Goal: Information Seeking & Learning: Learn about a topic

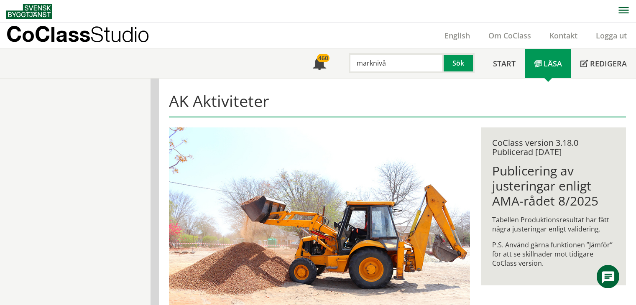
scroll to position [440, 0]
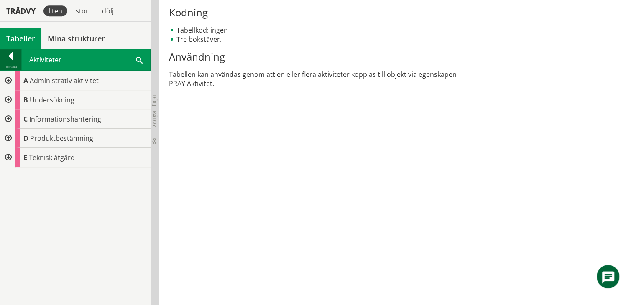
click at [14, 54] on div at bounding box center [10, 58] width 21 height 12
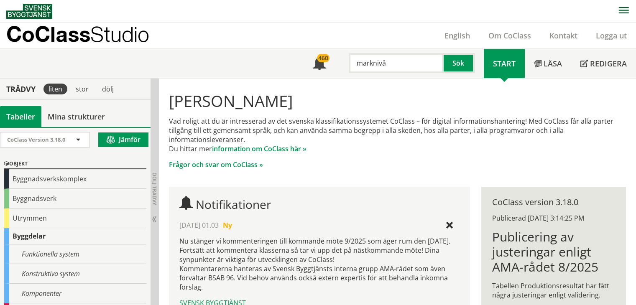
click at [397, 68] on input "marknivå" at bounding box center [395, 63] width 95 height 20
drag, startPoint x: 399, startPoint y: 63, endPoint x: 348, endPoint y: 63, distance: 50.1
click at [348, 62] on input "marknivå" at bounding box center [395, 63] width 95 height 20
drag, startPoint x: 362, startPoint y: 79, endPoint x: 370, endPoint y: 80, distance: 8.5
click at [362, 79] on div "virke" at bounding box center [394, 80] width 87 height 13
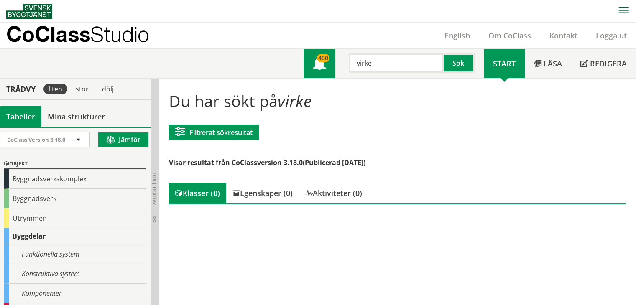
drag, startPoint x: 382, startPoint y: 62, endPoint x: 327, endPoint y: 62, distance: 55.6
click at [327, 62] on div "Meny 460 virke Sök" at bounding box center [393, 63] width 180 height 29
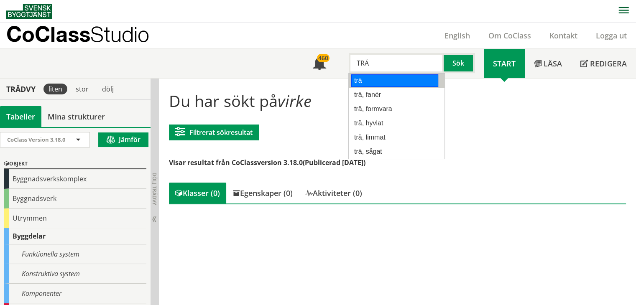
click at [390, 79] on div "trä" at bounding box center [394, 80] width 87 height 13
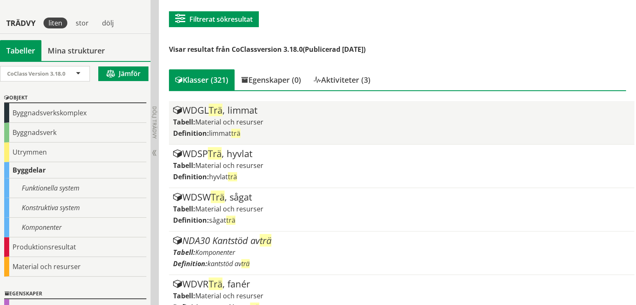
scroll to position [125, 0]
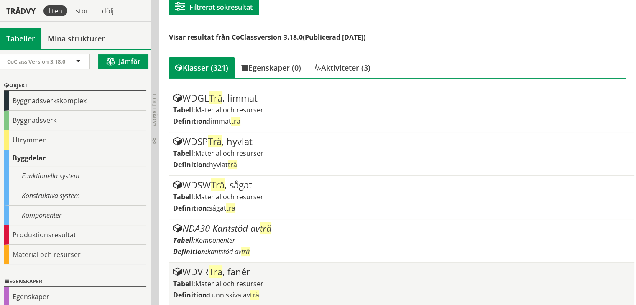
type input "trä"
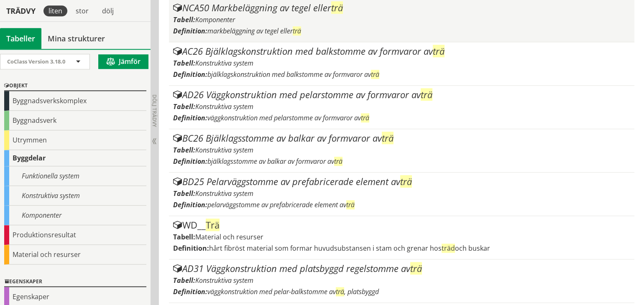
scroll to position [669, 0]
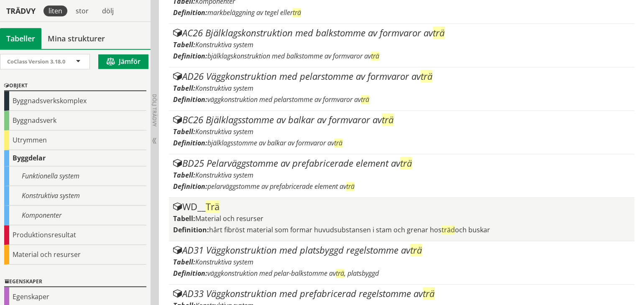
click at [263, 217] on span "Material och resurser" at bounding box center [229, 218] width 68 height 9
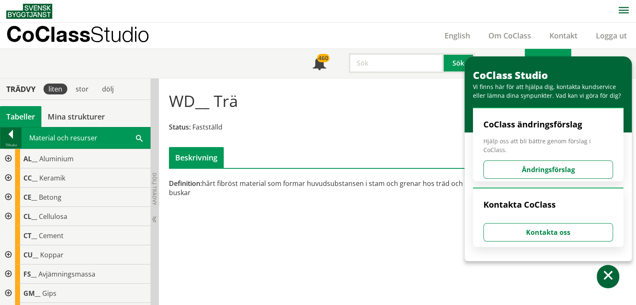
click at [9, 134] on div at bounding box center [10, 136] width 21 height 12
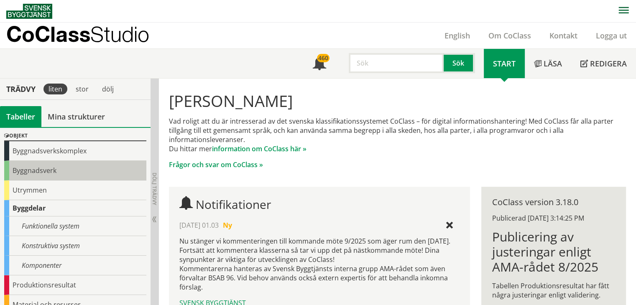
scroll to position [84, 0]
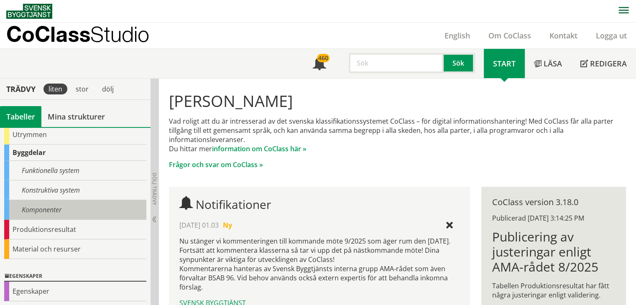
click at [54, 206] on div "Komponenter" at bounding box center [75, 210] width 142 height 20
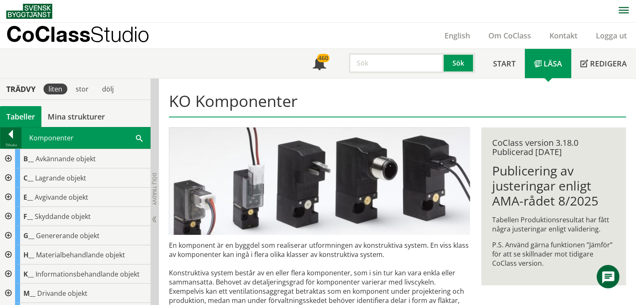
click at [19, 139] on div at bounding box center [10, 136] width 21 height 12
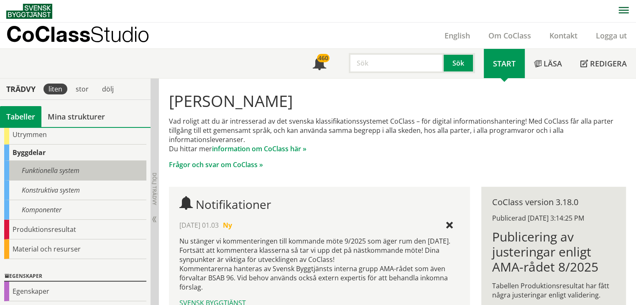
click at [37, 170] on div "Funktionella system" at bounding box center [75, 171] width 142 height 20
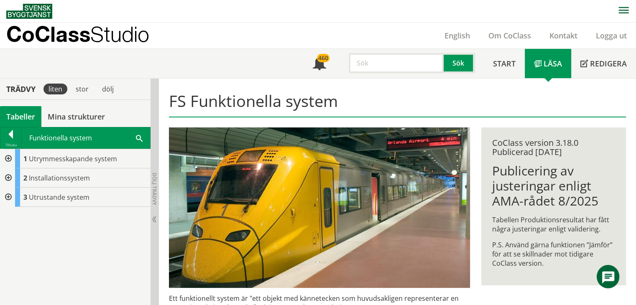
click at [11, 158] on div at bounding box center [7, 158] width 15 height 19
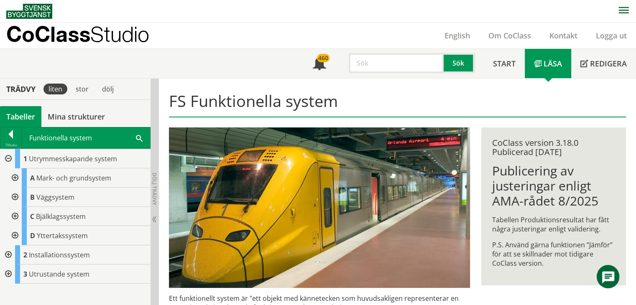
click at [14, 194] on div at bounding box center [14, 197] width 15 height 19
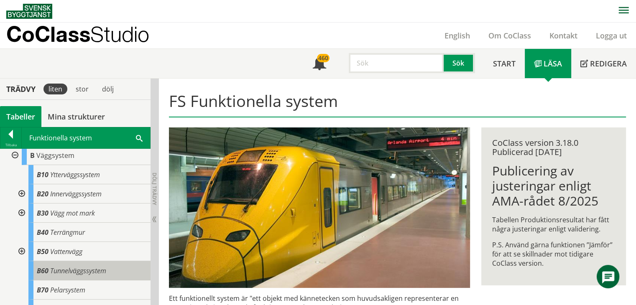
scroll to position [84, 0]
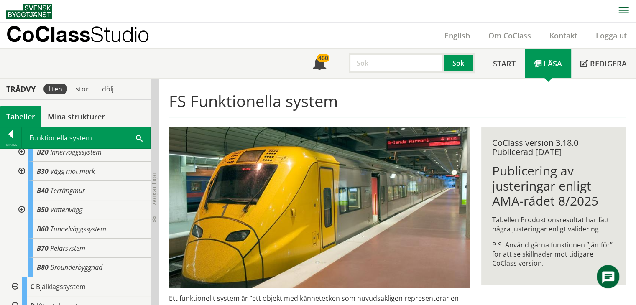
click at [398, 61] on input "text" at bounding box center [395, 63] width 95 height 20
type input "PERRONG"
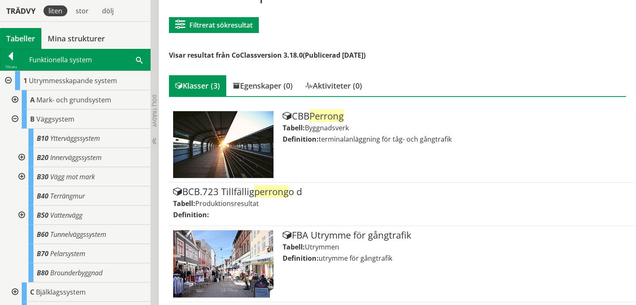
click at [7, 79] on div at bounding box center [7, 80] width 15 height 19
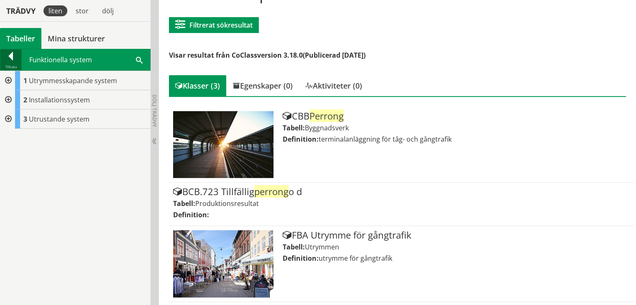
click at [10, 54] on div at bounding box center [10, 58] width 21 height 12
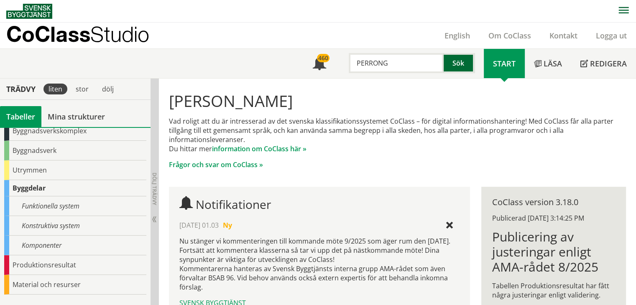
click at [466, 65] on button "Sök" at bounding box center [458, 63] width 31 height 20
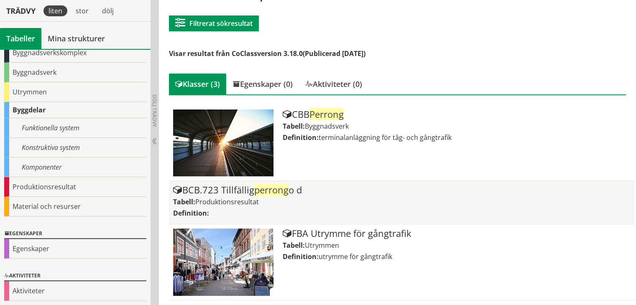
scroll to position [109, 0]
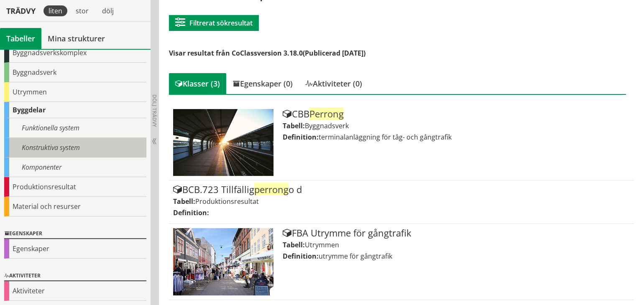
click at [65, 144] on div "Konstruktiva system" at bounding box center [75, 148] width 142 height 20
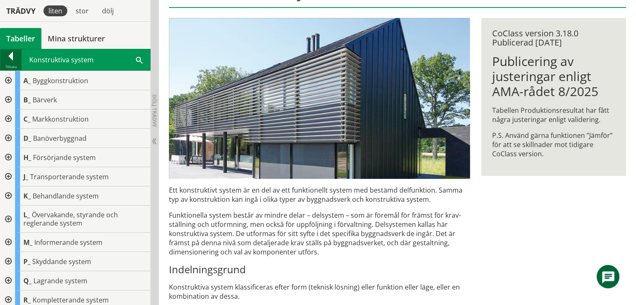
click at [14, 58] on div at bounding box center [10, 58] width 21 height 12
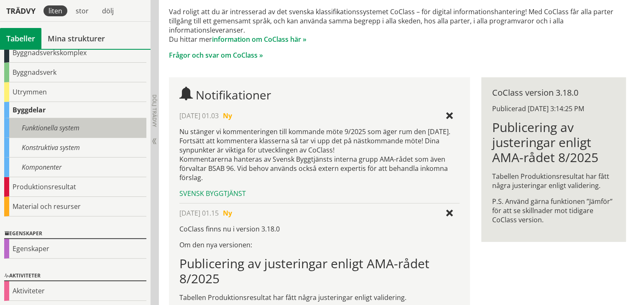
click at [38, 127] on div "Funktionella system" at bounding box center [75, 128] width 142 height 20
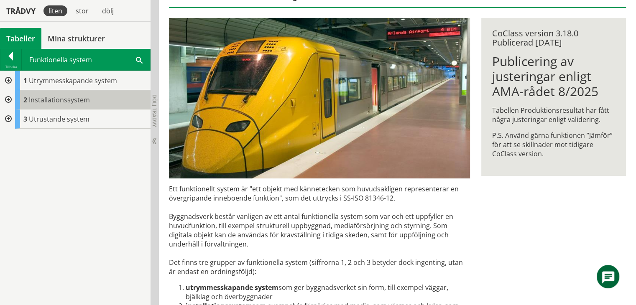
click at [27, 100] on div "2 Installationssystem" at bounding box center [82, 99] width 135 height 19
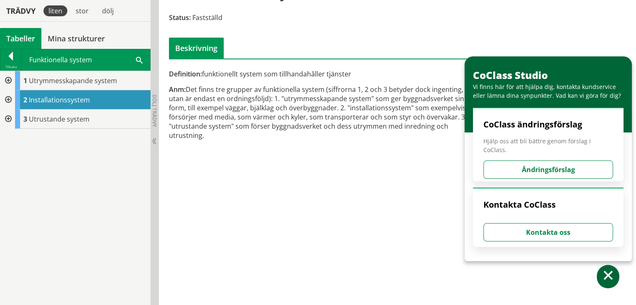
click at [10, 98] on div at bounding box center [7, 99] width 15 height 19
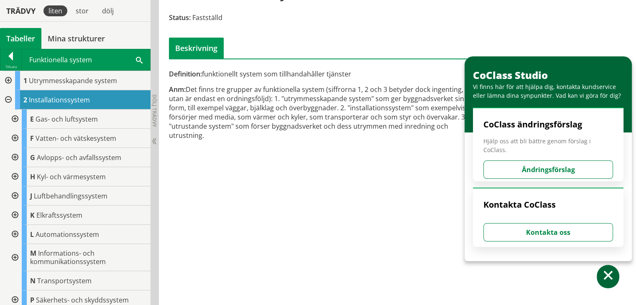
click at [10, 97] on div at bounding box center [7, 99] width 15 height 19
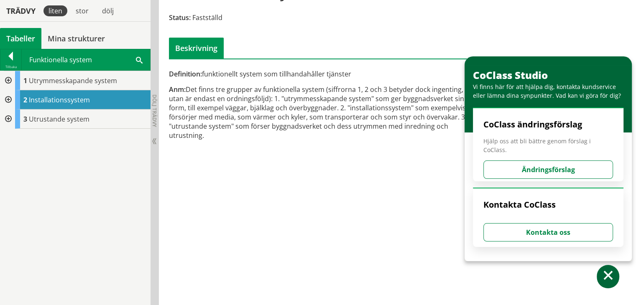
click at [9, 119] on div at bounding box center [7, 118] width 15 height 19
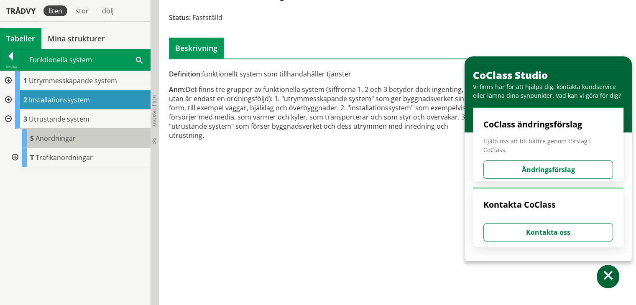
click at [67, 144] on div "S Anordningar" at bounding box center [86, 138] width 129 height 19
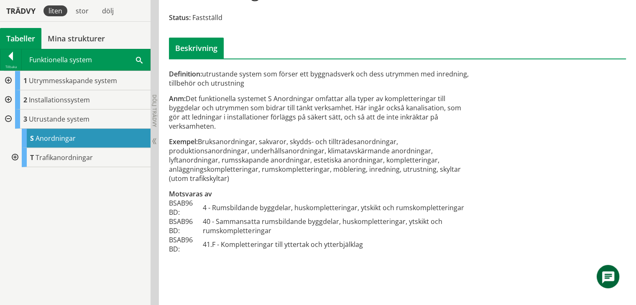
click at [20, 196] on div "1 Utrymmesskapande system 2 Installationssystem E Gas- och luftsystem F Vatten-…" at bounding box center [75, 188] width 150 height 235
click at [9, 57] on div at bounding box center [10, 58] width 21 height 12
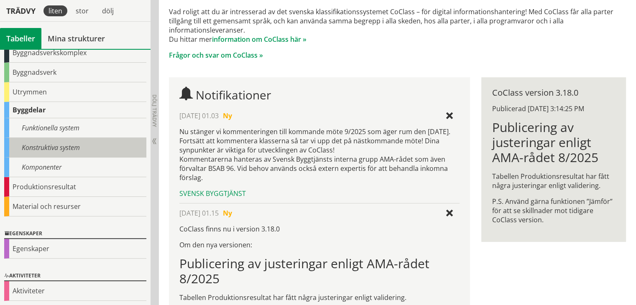
click at [18, 144] on div "Konstruktiva system" at bounding box center [75, 148] width 142 height 20
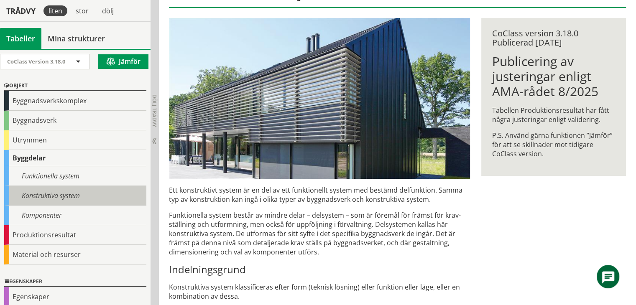
click at [5, 194] on div "Konstruktiva system" at bounding box center [75, 196] width 142 height 20
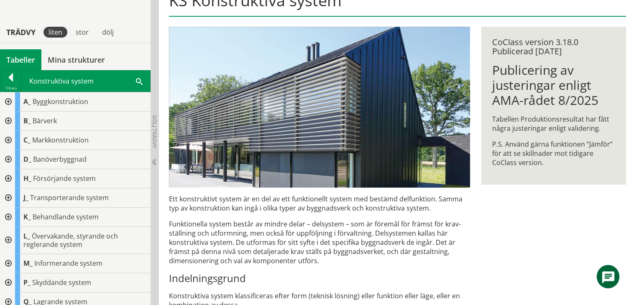
scroll to position [125, 0]
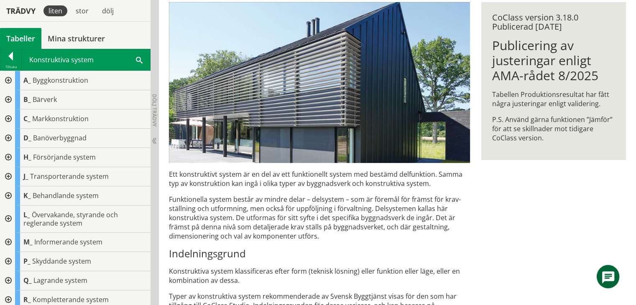
click at [6, 77] on div at bounding box center [7, 80] width 15 height 19
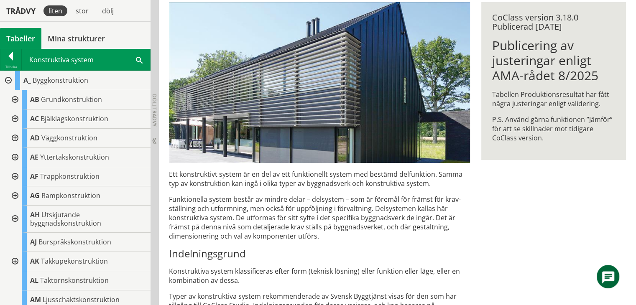
click at [16, 136] on div at bounding box center [14, 138] width 15 height 19
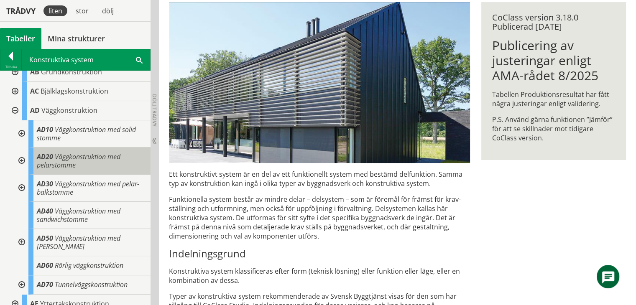
scroll to position [0, 0]
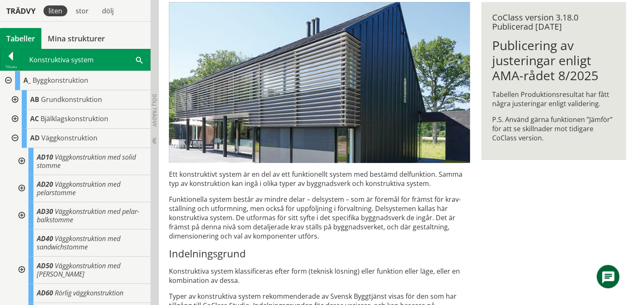
click at [15, 137] on div at bounding box center [14, 138] width 15 height 19
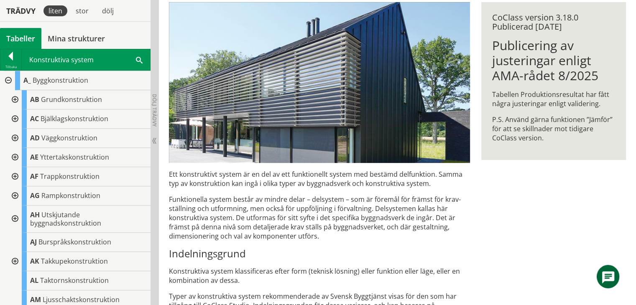
click at [18, 174] on div at bounding box center [14, 176] width 15 height 19
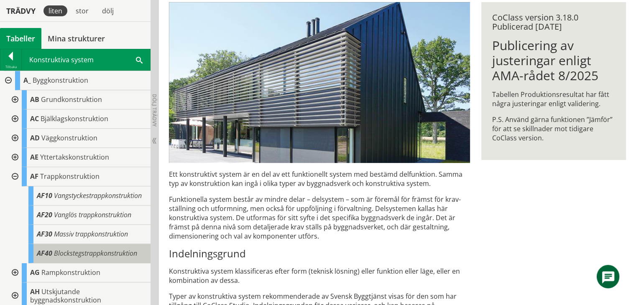
click at [43, 258] on span "AF40" at bounding box center [44, 253] width 15 height 9
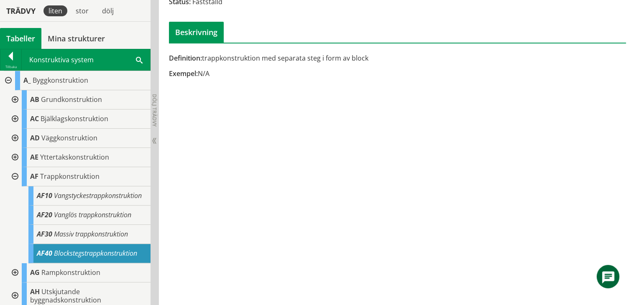
click at [14, 176] on div at bounding box center [14, 176] width 15 height 19
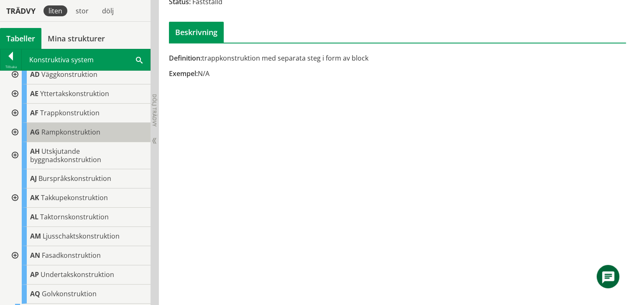
scroll to position [84, 0]
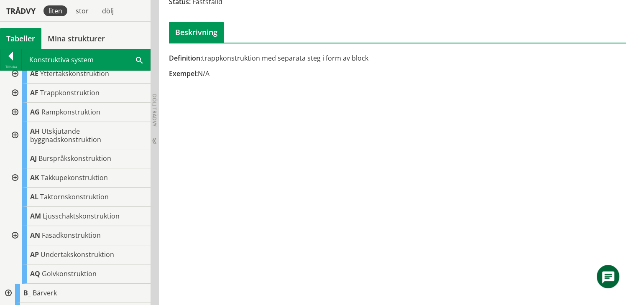
click at [15, 234] on div at bounding box center [14, 235] width 15 height 19
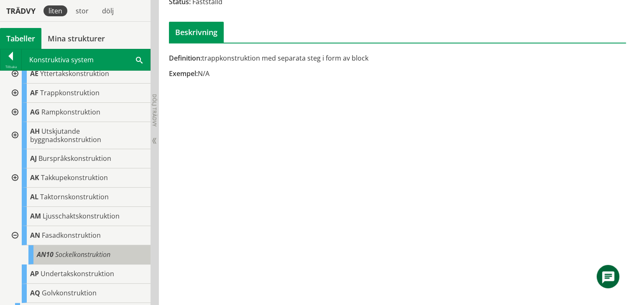
scroll to position [125, 0]
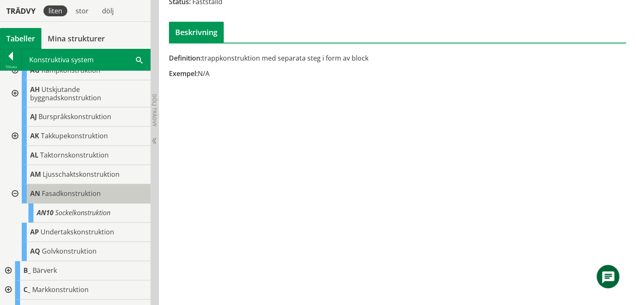
click at [62, 195] on span "Fasadkonstruktion" at bounding box center [71, 193] width 59 height 9
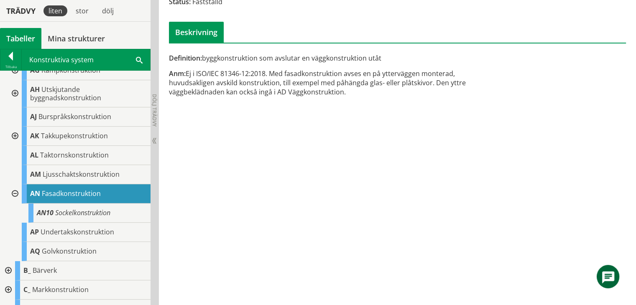
click at [12, 190] on div at bounding box center [14, 193] width 15 height 19
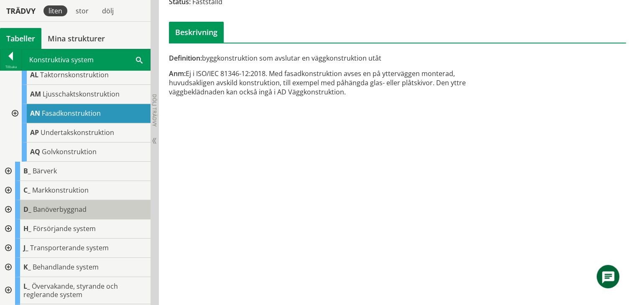
scroll to position [209, 0]
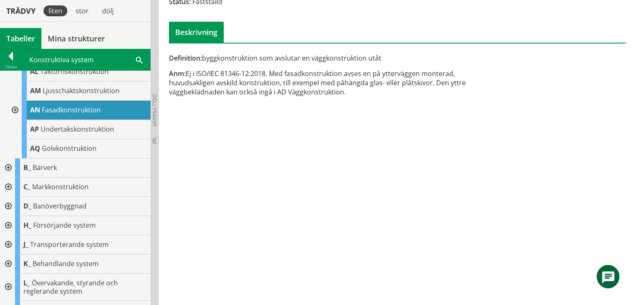
click at [10, 204] on div at bounding box center [7, 206] width 15 height 19
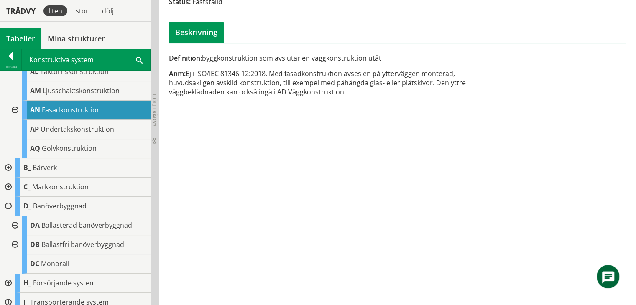
click at [10, 204] on div at bounding box center [7, 206] width 15 height 19
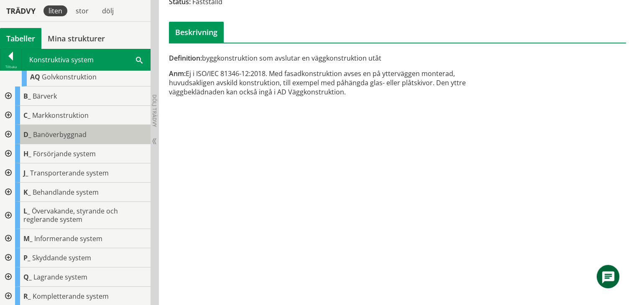
scroll to position [126, 0]
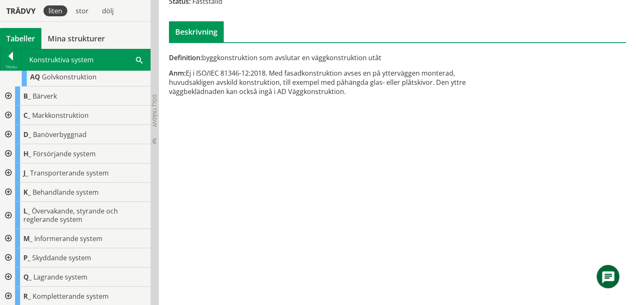
click at [6, 294] on div at bounding box center [7, 296] width 15 height 19
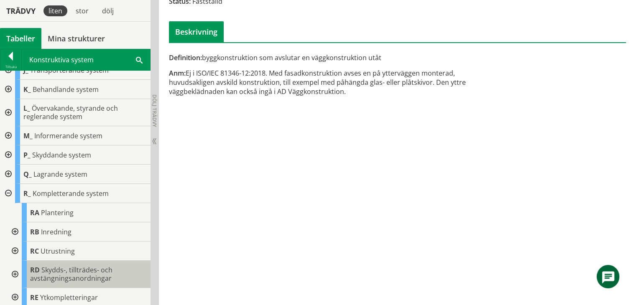
scroll to position [384, 0]
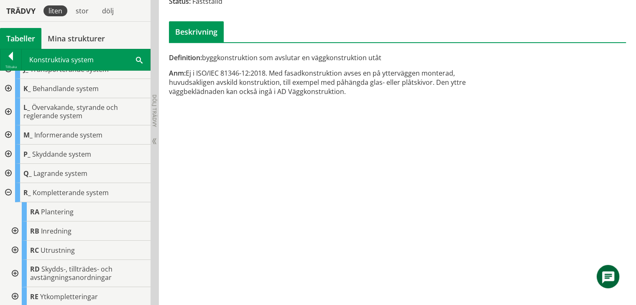
click at [14, 294] on div at bounding box center [14, 296] width 15 height 19
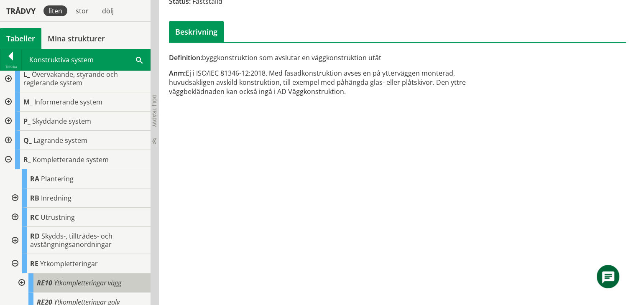
scroll to position [443, 0]
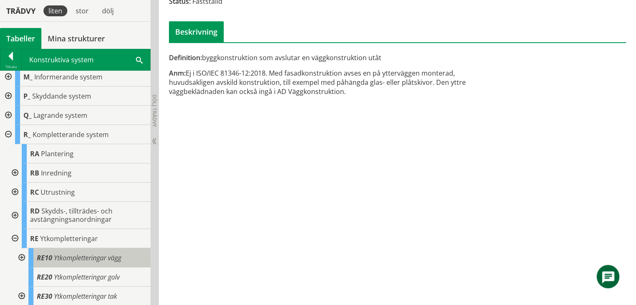
click at [114, 255] on span "Ytkompletteringar vägg" at bounding box center [87, 257] width 67 height 9
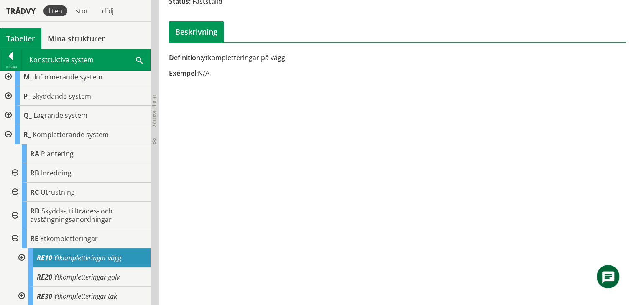
click at [2, 271] on div "R_ Kompletterande system RA Plantering RB Inredning RC Utrustning RD Skydds-, t…" at bounding box center [75, 215] width 150 height 181
click at [588, 249] on div "RE10 Ytkompletteringar vägg Status: Fastställd Beskrivning Definition: ytkomple…" at bounding box center [397, 129] width 477 height 353
click at [563, 184] on div "RE10 Ytkompletteringar vägg Status: Fastställd Beskrivning Definition: ytkomple…" at bounding box center [397, 129] width 477 height 353
click at [8, 58] on div at bounding box center [10, 58] width 21 height 12
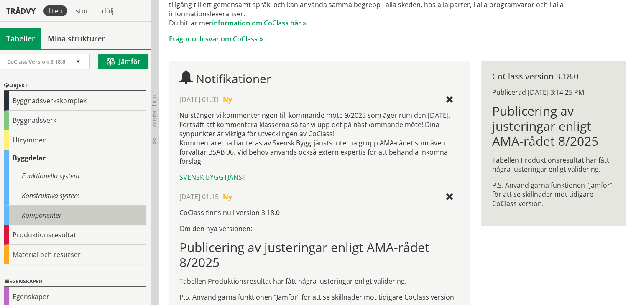
click at [50, 213] on div "Komponenter" at bounding box center [75, 216] width 142 height 20
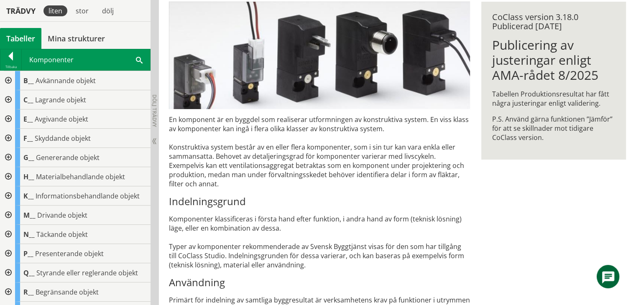
click at [8, 233] on div at bounding box center [7, 234] width 15 height 19
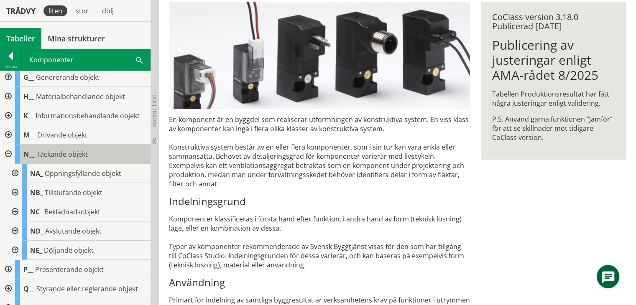
scroll to position [84, 0]
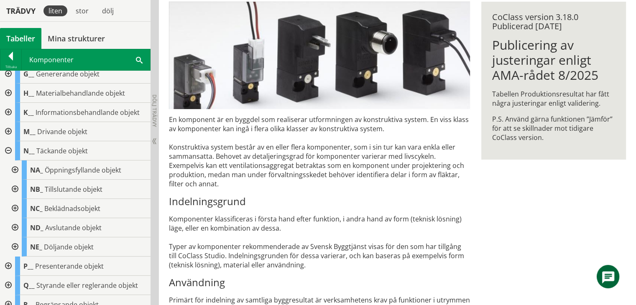
click at [13, 205] on div at bounding box center [14, 208] width 15 height 19
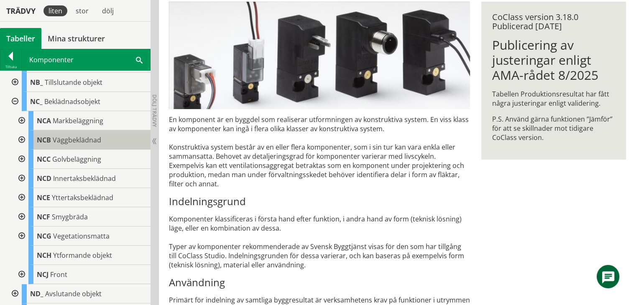
scroll to position [209, 0]
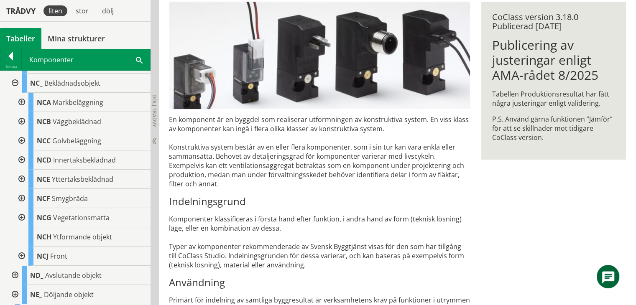
click at [23, 120] on div at bounding box center [20, 121] width 15 height 19
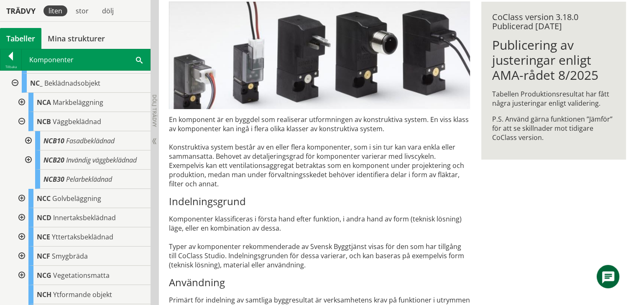
click at [28, 139] on div at bounding box center [27, 140] width 15 height 19
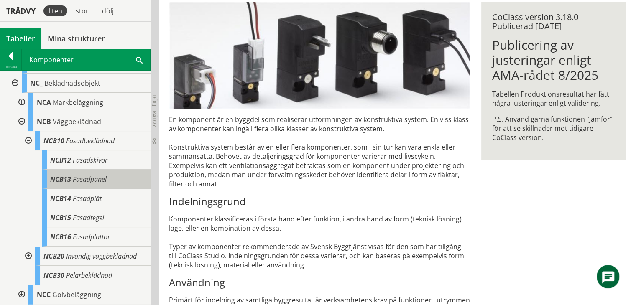
click at [101, 182] on span "Fasadpanel" at bounding box center [90, 179] width 34 height 9
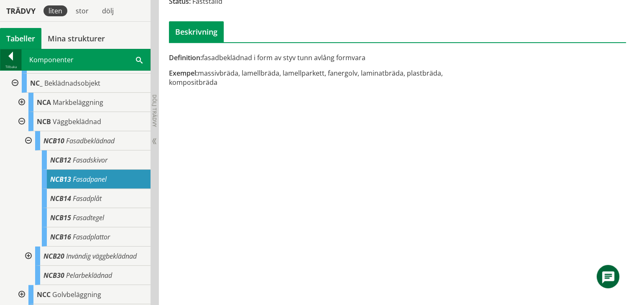
click at [14, 64] on div "Tillbaka" at bounding box center [10, 67] width 21 height 7
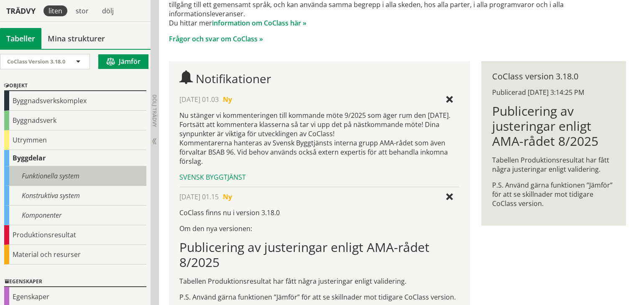
click at [32, 174] on div "Funktionella system" at bounding box center [75, 176] width 142 height 20
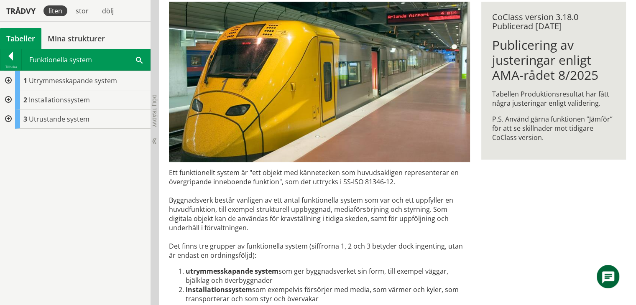
click at [9, 78] on div at bounding box center [7, 80] width 15 height 19
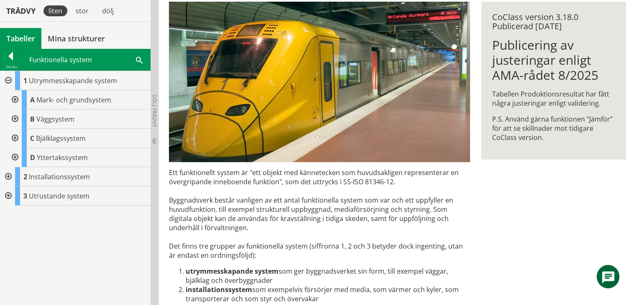
click at [7, 80] on div at bounding box center [7, 80] width 15 height 19
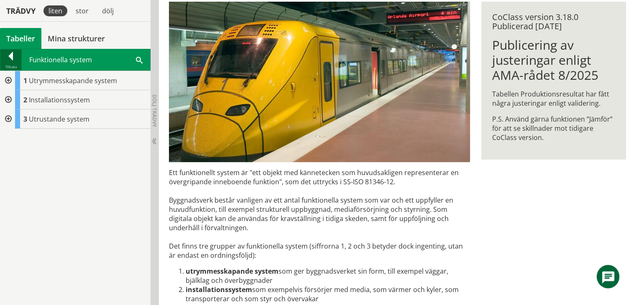
click at [7, 61] on div at bounding box center [10, 58] width 21 height 12
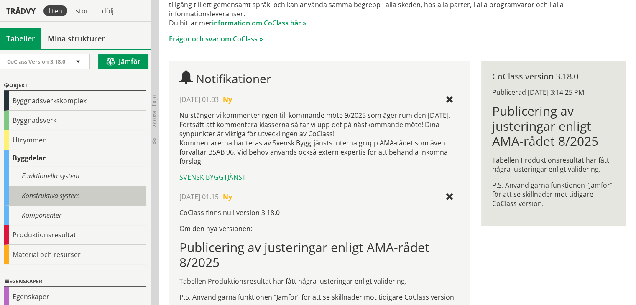
click at [32, 196] on div "Konstruktiva system" at bounding box center [75, 196] width 142 height 20
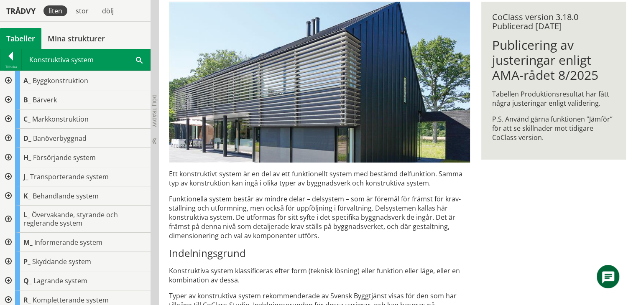
click at [6, 80] on div at bounding box center [7, 80] width 15 height 19
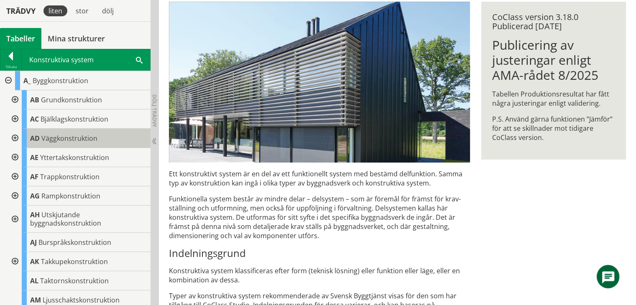
click at [50, 143] on div "AD Väggkonstruktion" at bounding box center [86, 138] width 129 height 19
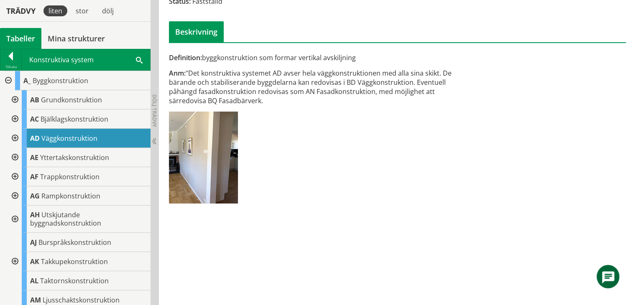
click at [9, 52] on div at bounding box center [10, 58] width 21 height 12
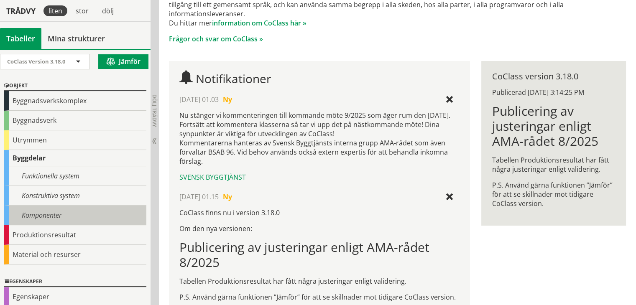
click at [43, 215] on div "Komponenter" at bounding box center [75, 216] width 142 height 20
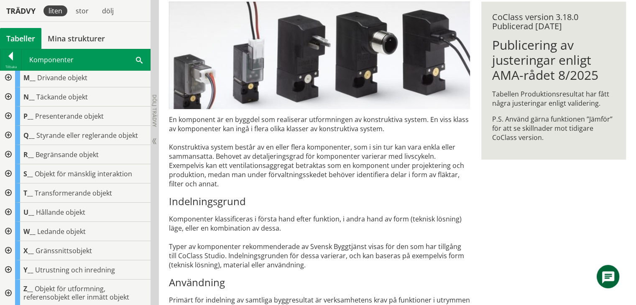
scroll to position [138, 0]
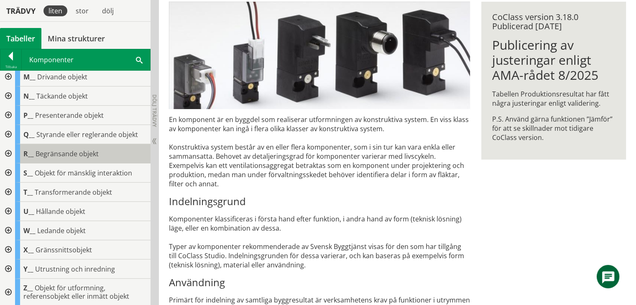
click at [50, 155] on span "Begränsande objekt" at bounding box center [67, 153] width 63 height 9
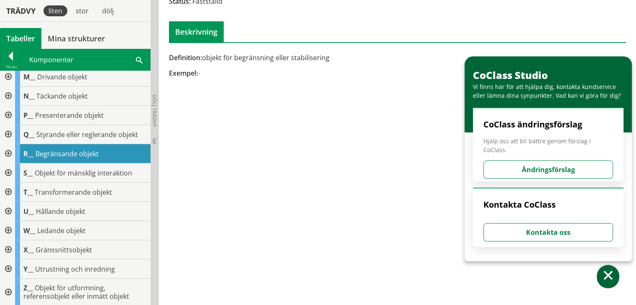
click at [10, 152] on div at bounding box center [7, 153] width 15 height 19
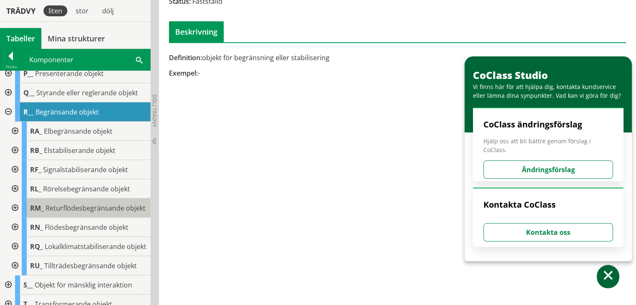
scroll to position [222, 0]
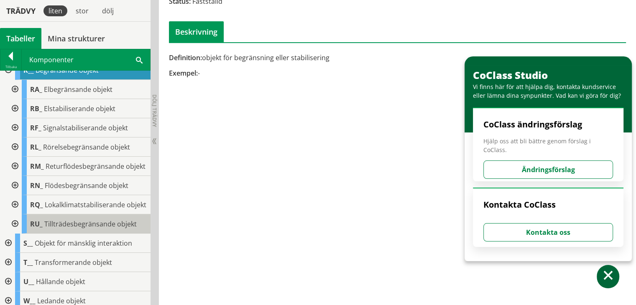
click at [75, 229] on span "Tillträdesbegränsande objekt" at bounding box center [90, 223] width 92 height 9
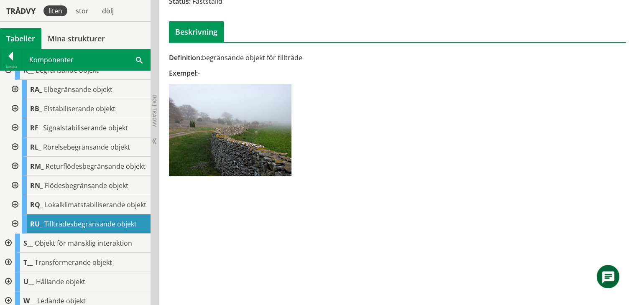
click at [13, 234] on div at bounding box center [14, 223] width 15 height 19
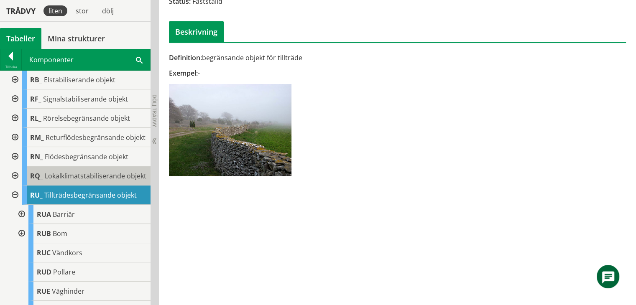
scroll to position [305, 0]
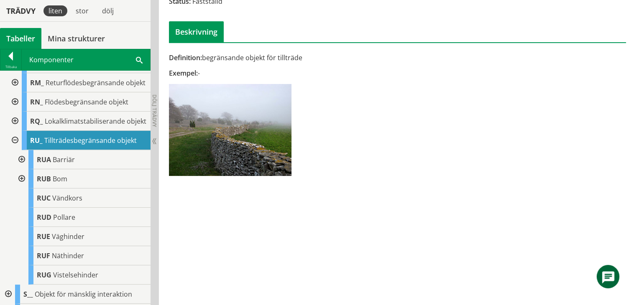
click at [24, 169] on div at bounding box center [20, 159] width 15 height 19
